Goal: Navigation & Orientation: Find specific page/section

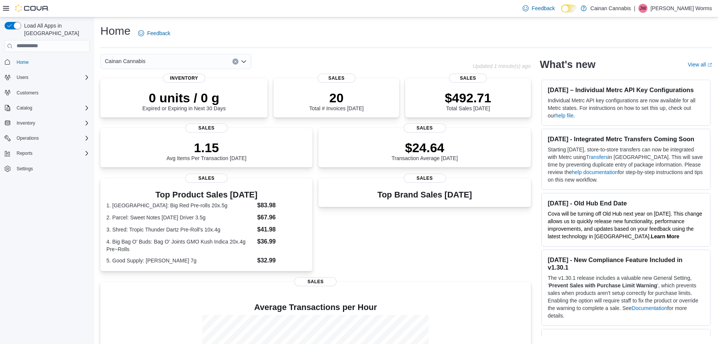
click at [698, 11] on p "[PERSON_NAME] Worms" at bounding box center [682, 8] width 62 height 9
click at [663, 81] on ul "Change Password Help Cova Learning Sign Out" at bounding box center [675, 49] width 76 height 67
click at [663, 77] on span "Sign Out" at bounding box center [664, 74] width 20 height 8
